Goal: Task Accomplishment & Management: Manage account settings

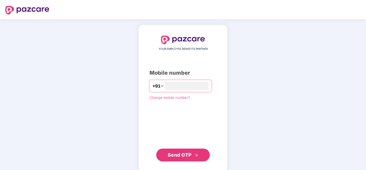
type input "**********"
click at [181, 155] on span "Send OTP" at bounding box center [180, 155] width 24 height 6
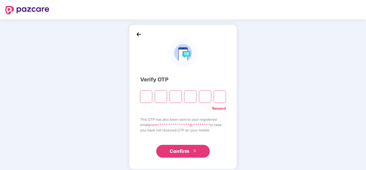
type input "*"
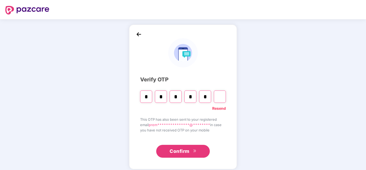
type input "*"
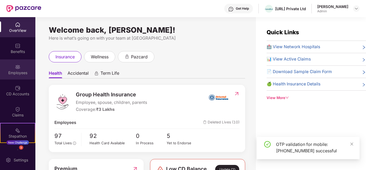
click at [22, 69] on div "Employees" at bounding box center [17, 70] width 35 height 20
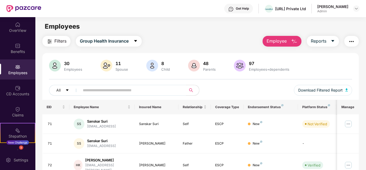
click at [280, 45] on button "Employee" at bounding box center [282, 41] width 39 height 11
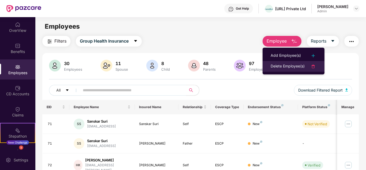
click at [270, 69] on li "Delete Employee(s)" at bounding box center [294, 66] width 62 height 11
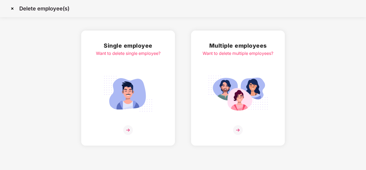
click at [124, 55] on div "Want to delete single employee?" at bounding box center [128, 53] width 65 height 7
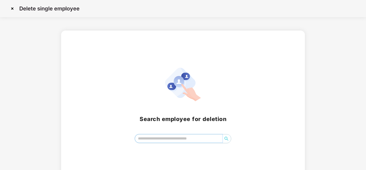
click at [172, 141] on input "search" at bounding box center [178, 139] width 87 height 8
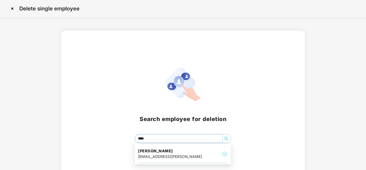
type input "*****"
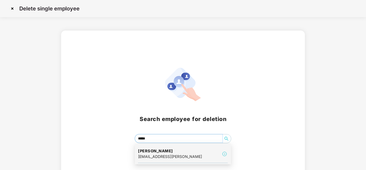
click at [168, 154] on h4 "[PERSON_NAME]" at bounding box center [170, 151] width 64 height 5
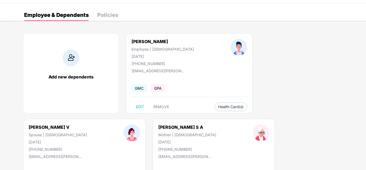
scroll to position [27, 0]
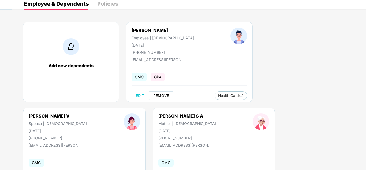
click at [154, 96] on span "REMOVE" at bounding box center [161, 96] width 16 height 4
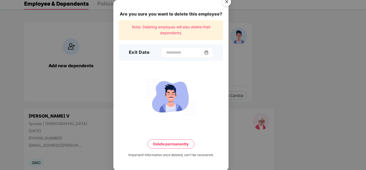
click at [209, 51] on img at bounding box center [206, 52] width 4 height 4
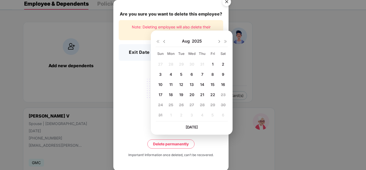
click at [191, 95] on span "20" at bounding box center [192, 95] width 5 height 5
type input "**********"
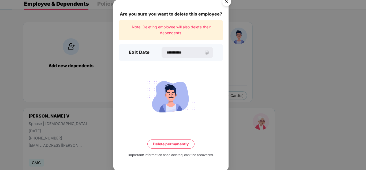
click at [173, 141] on button "Delete permanently" at bounding box center [170, 144] width 47 height 9
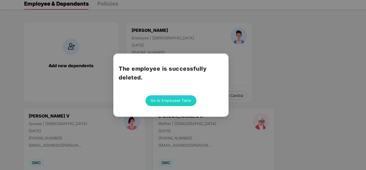
click at [180, 98] on button "Go to Employees Table" at bounding box center [171, 100] width 51 height 11
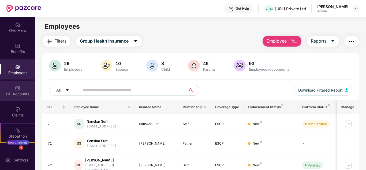
click at [23, 90] on div "CD Accounts" at bounding box center [17, 91] width 35 height 20
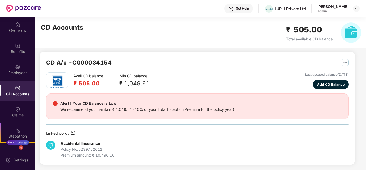
scroll to position [124, 0]
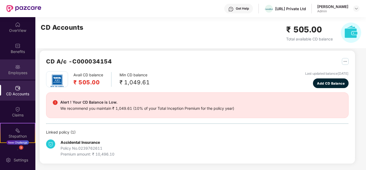
click at [24, 73] on div "Employees" at bounding box center [17, 72] width 35 height 5
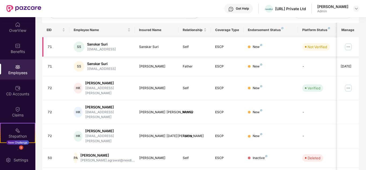
scroll to position [159, 0]
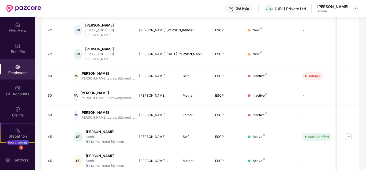
click at [27, 72] on div "Employees" at bounding box center [17, 72] width 35 height 5
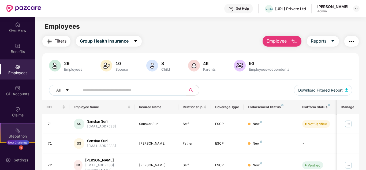
scroll to position [36, 0]
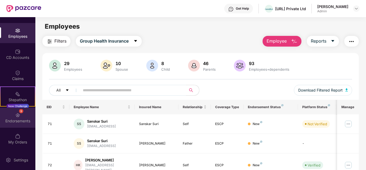
click at [26, 120] on div "Endorsements" at bounding box center [17, 121] width 35 height 5
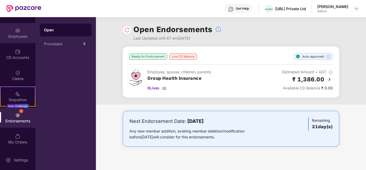
click at [16, 35] on div "Employees" at bounding box center [17, 36] width 35 height 5
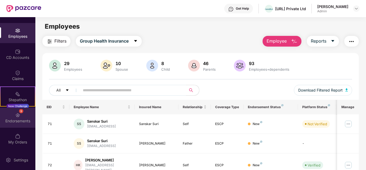
click at [21, 116] on div "9 Endorsements" at bounding box center [17, 118] width 35 height 20
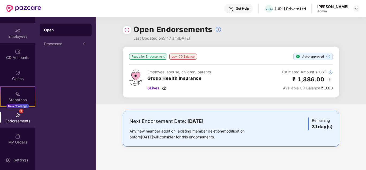
click at [21, 33] on div "Employees" at bounding box center [17, 33] width 35 height 20
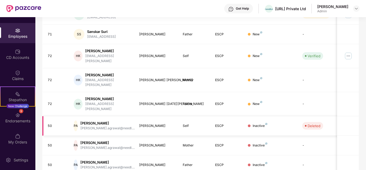
scroll to position [159, 0]
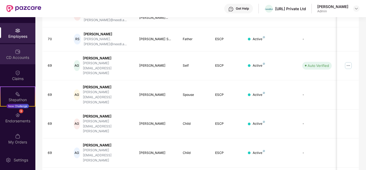
click at [21, 56] on div "CD Accounts" at bounding box center [17, 57] width 35 height 5
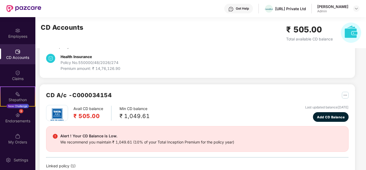
scroll to position [96, 0]
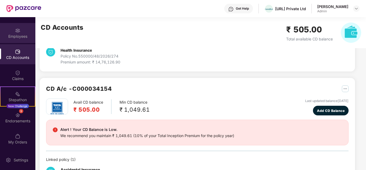
click at [20, 37] on div "Employees" at bounding box center [17, 36] width 35 height 5
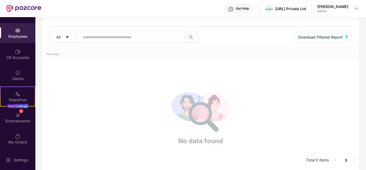
scroll to position [17, 0]
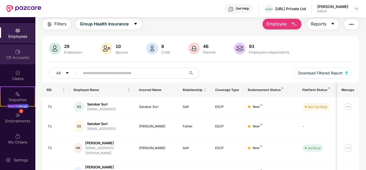
click at [20, 52] on img at bounding box center [17, 51] width 5 height 5
